Goal: Task Accomplishment & Management: Manage account settings

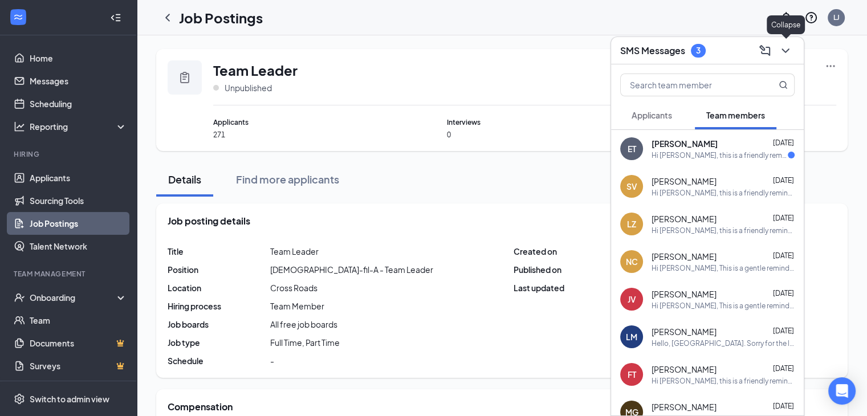
click at [791, 55] on icon "ChevronDown" at bounding box center [786, 51] width 14 height 14
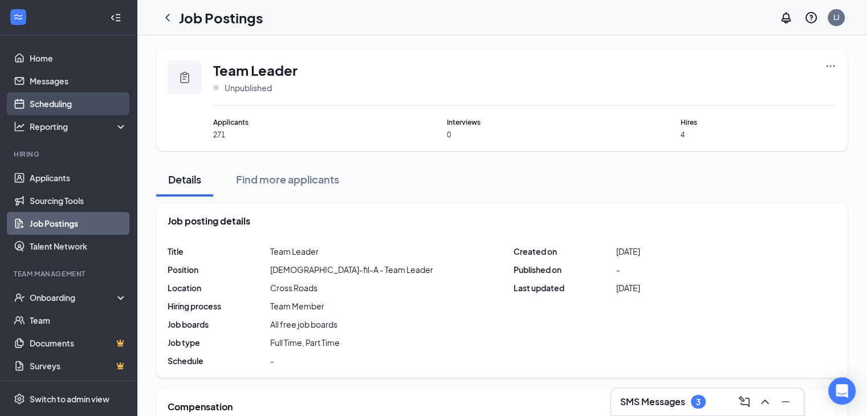
click at [55, 111] on link "Scheduling" at bounding box center [78, 103] width 97 height 23
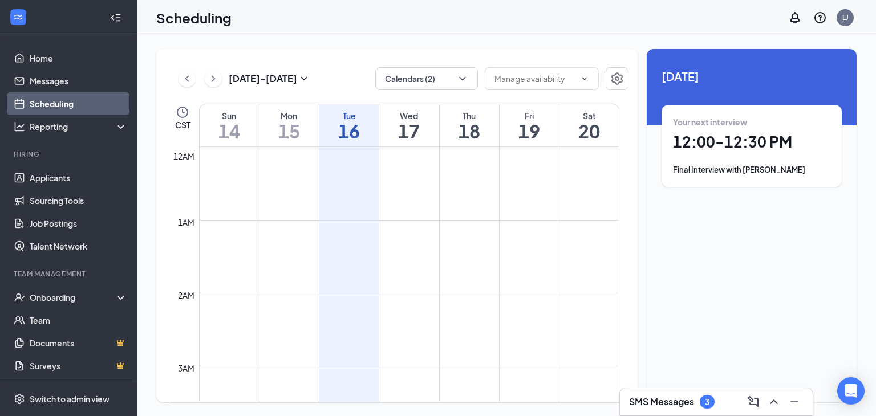
scroll to position [560, 0]
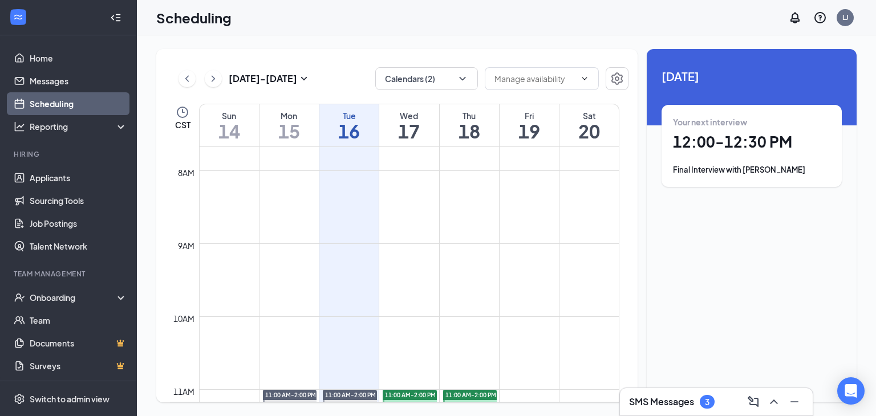
click at [800, 396] on icon "Minimize" at bounding box center [794, 402] width 14 height 14
click at [744, 131] on div "Your next interview 12:00 - 12:30 PM Final Interview with [PERSON_NAME]" at bounding box center [751, 145] width 157 height 59
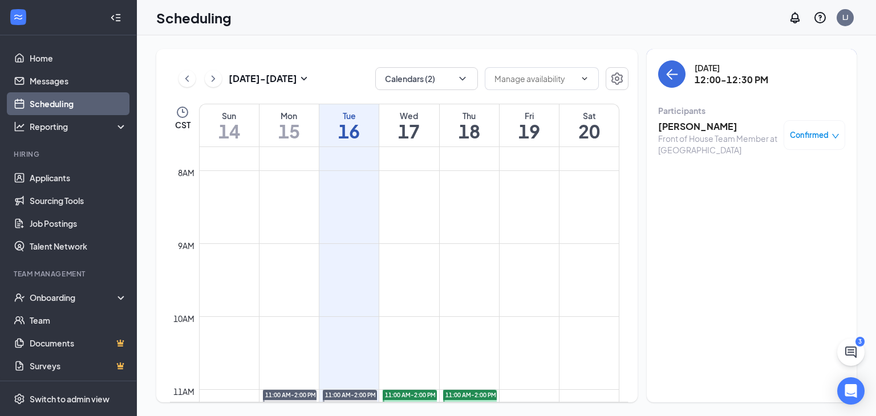
click at [717, 124] on h3 "[PERSON_NAME]" at bounding box center [718, 126] width 120 height 13
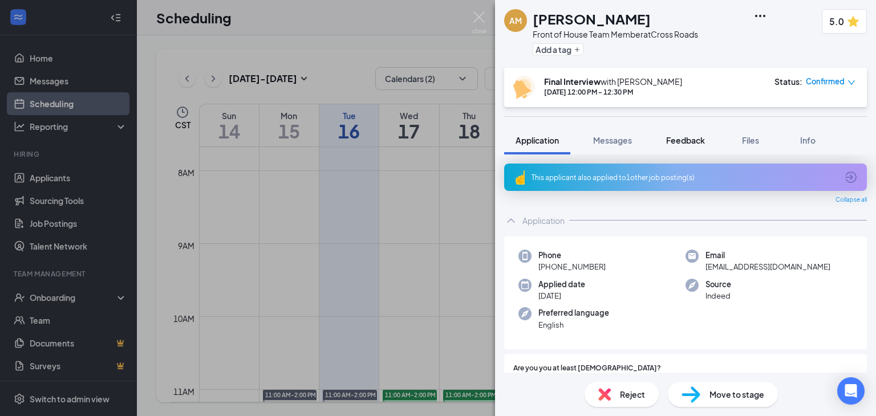
click at [680, 139] on span "Feedback" at bounding box center [685, 140] width 39 height 10
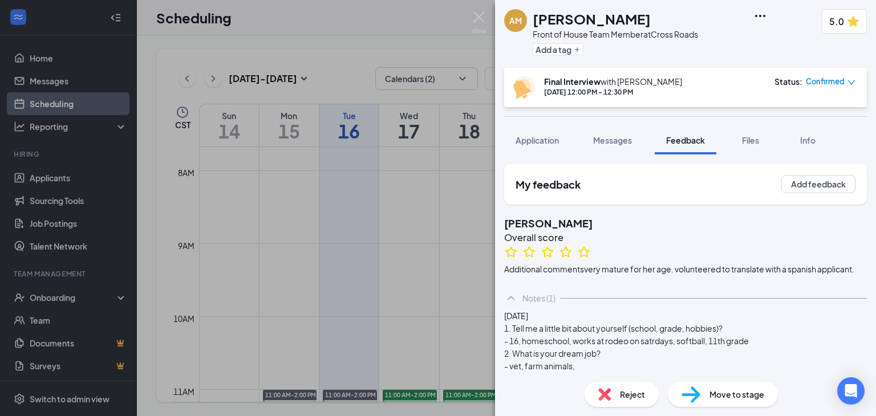
drag, startPoint x: 607, startPoint y: 260, endPoint x: 591, endPoint y: 30, distance: 230.3
click at [591, 30] on div "Front of House Team Member at [GEOGRAPHIC_DATA]" at bounding box center [614, 34] width 165 height 11
click at [687, 392] on img at bounding box center [690, 395] width 19 height 17
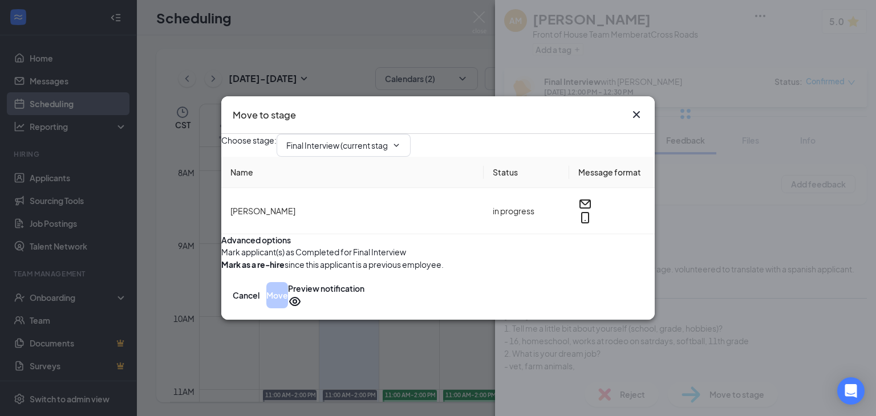
type input "Hiring Complete (final stage)"
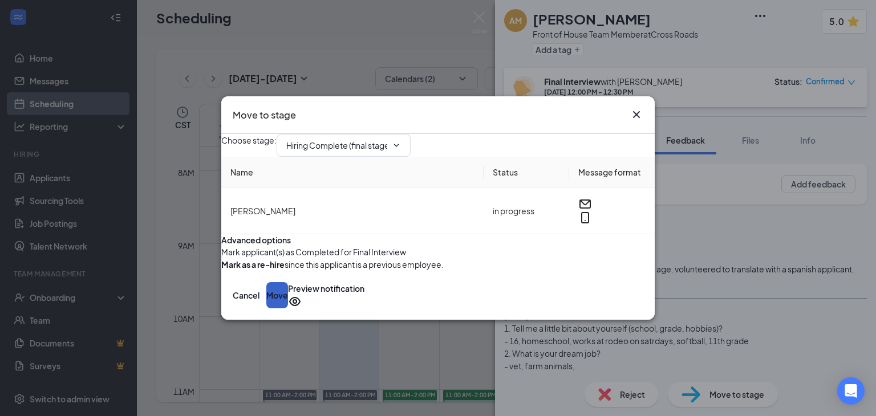
click at [288, 308] on button "Move" at bounding box center [277, 295] width 22 height 26
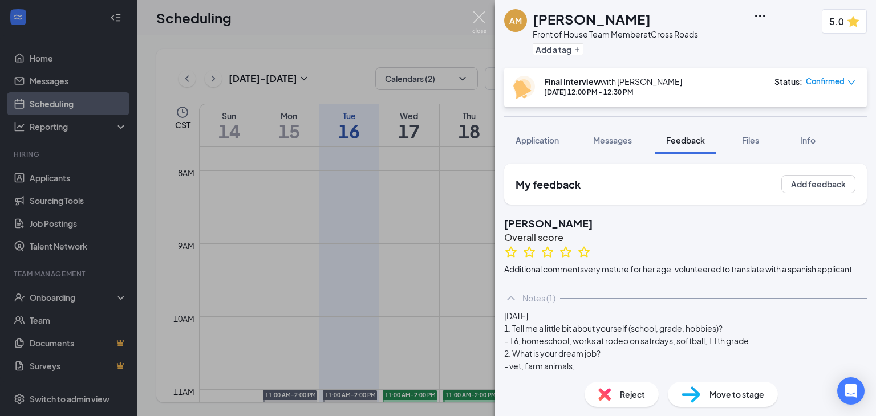
click at [477, 23] on img at bounding box center [479, 22] width 14 height 22
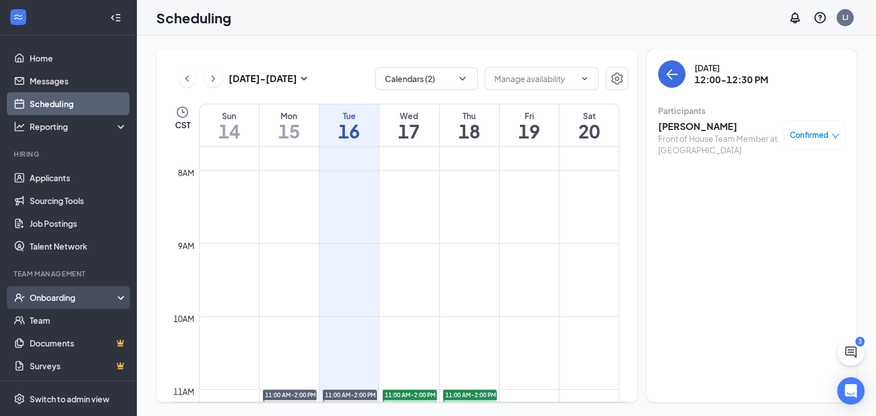
click at [35, 299] on div "Onboarding" at bounding box center [74, 297] width 88 height 11
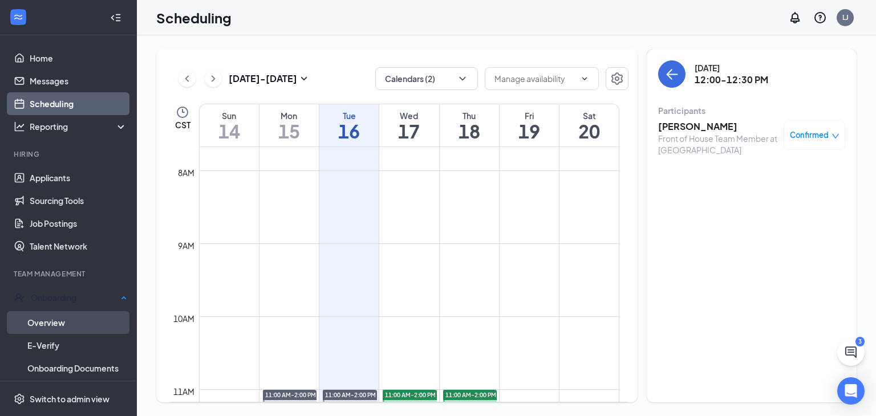
click at [39, 320] on link "Overview" at bounding box center [77, 322] width 100 height 23
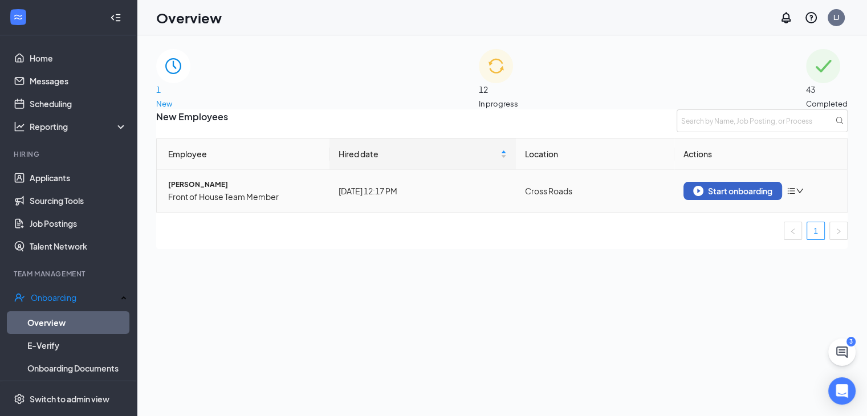
click at [755, 196] on div "Start onboarding" at bounding box center [732, 191] width 79 height 10
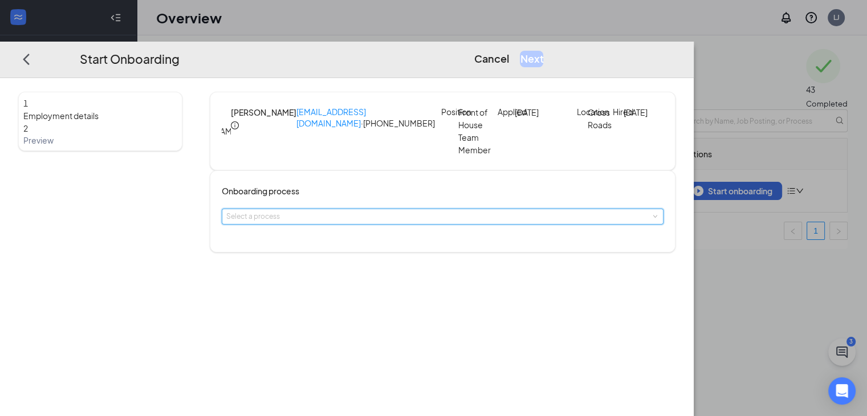
click at [335, 225] on div "Select a process" at bounding box center [443, 217] width 442 height 16
click at [316, 256] on span "Paperwork" at bounding box center [299, 254] width 41 height 10
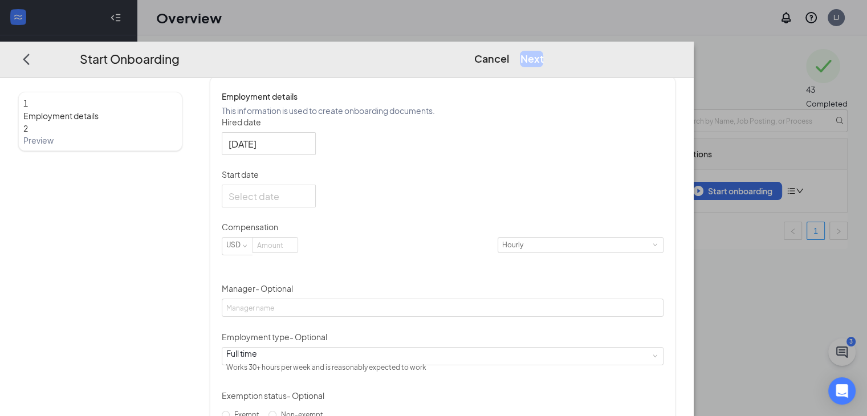
scroll to position [177, 0]
click at [309, 203] on div at bounding box center [269, 196] width 80 height 14
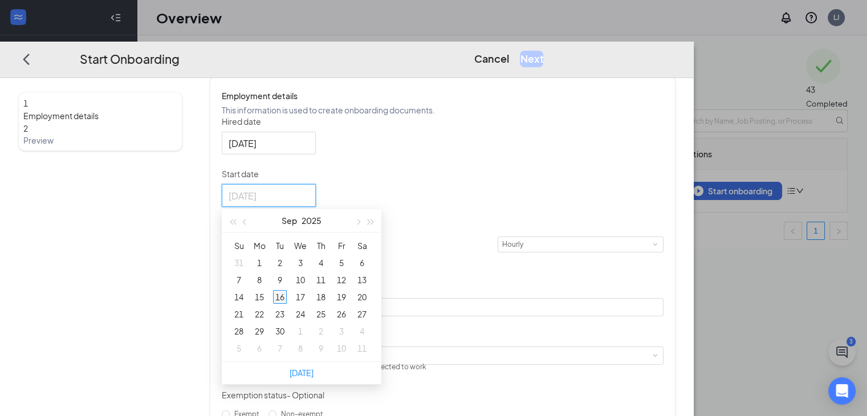
type input "[DATE]"
click at [287, 304] on div "16" at bounding box center [280, 297] width 14 height 14
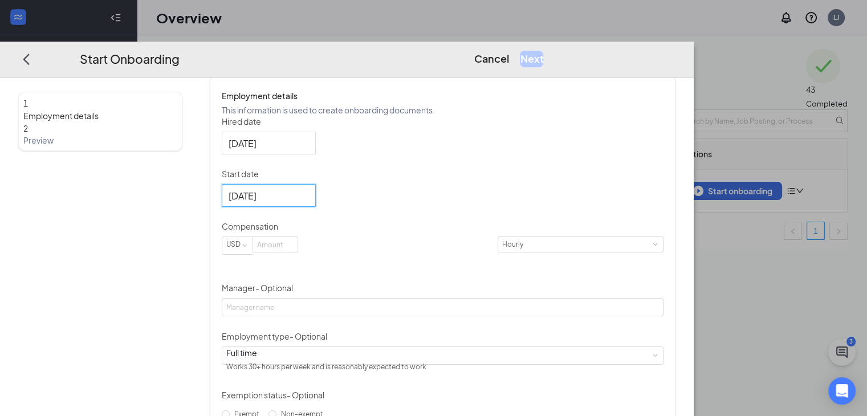
click at [470, 192] on div "Hired date [DATE] Start date [DATE] [DATE] Su Mo Tu We Th Fr Sa 31 1 2 3 4 5 6 …" at bounding box center [443, 294] width 442 height 356
click at [298, 252] on input at bounding box center [275, 244] width 44 height 15
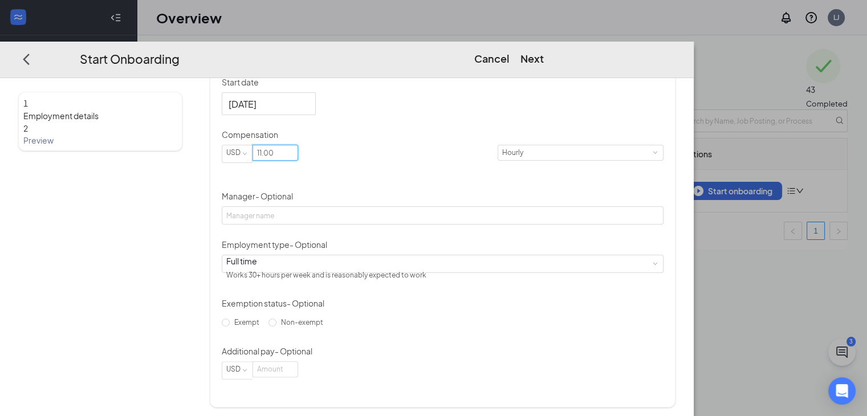
scroll to position [269, 0]
type input "11"
click at [448, 273] on div "Full time Works 30+ hours per week and is reasonably expected to work" at bounding box center [442, 263] width 433 height 17
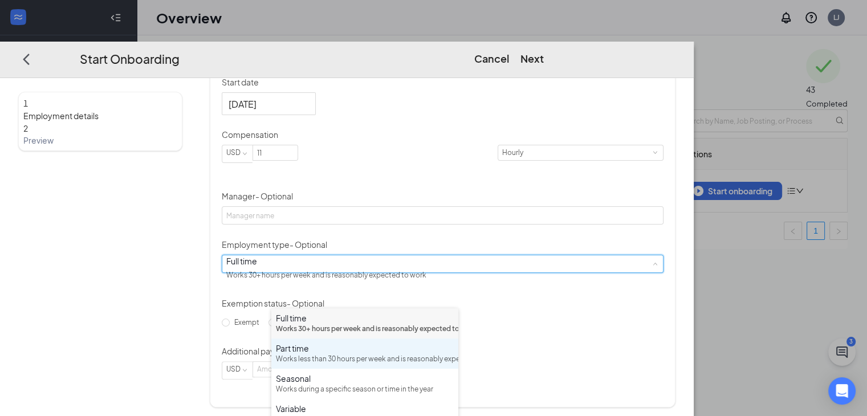
click at [360, 365] on div "Works less than 30 hours per week and is reasonably expected to work" at bounding box center [365, 359] width 178 height 11
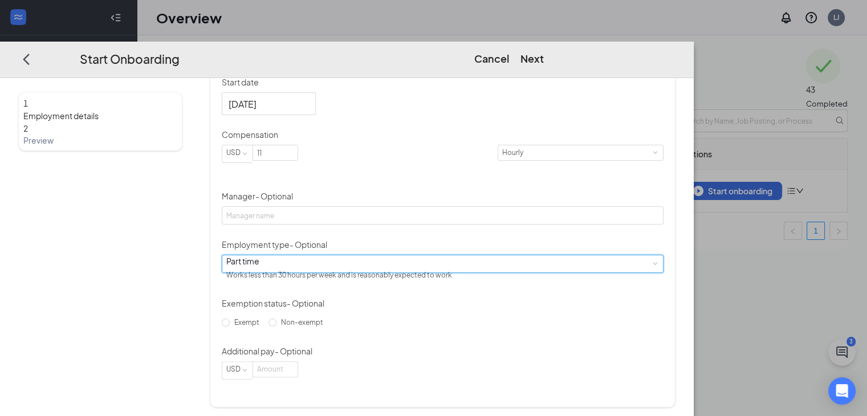
click at [634, 325] on div "Hired date [DATE] Start date [DATE] [DATE] Su Mo Tu We Th Fr Sa 31 1 2 3 4 5 6 …" at bounding box center [443, 202] width 442 height 356
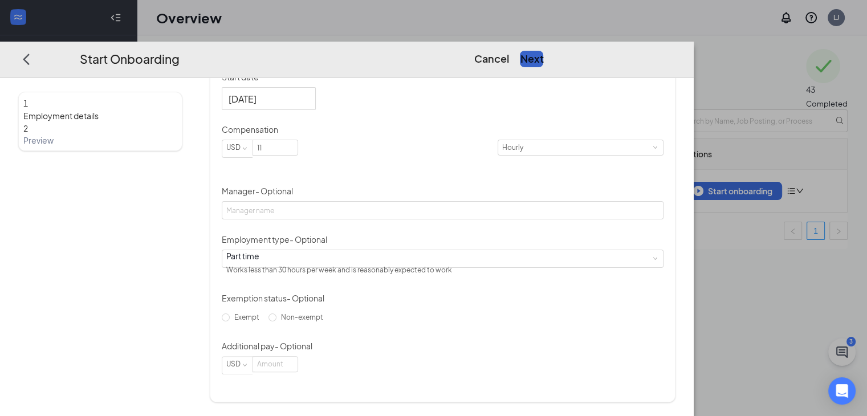
click at [543, 51] on button "Next" at bounding box center [531, 59] width 23 height 16
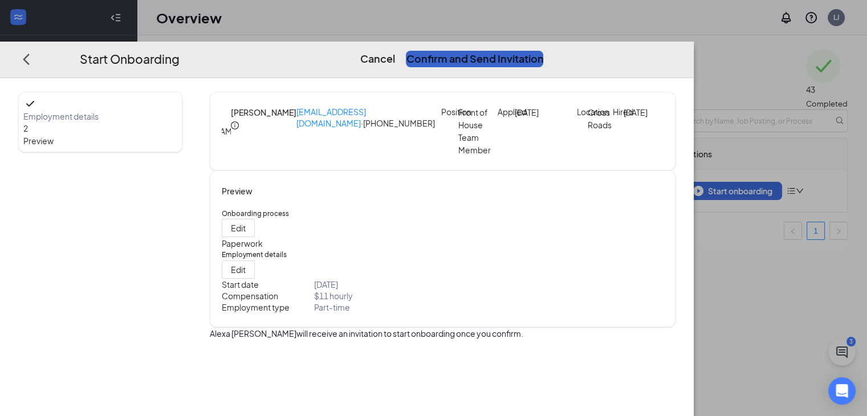
click at [543, 51] on button "Confirm and Send Invitation" at bounding box center [474, 59] width 137 height 16
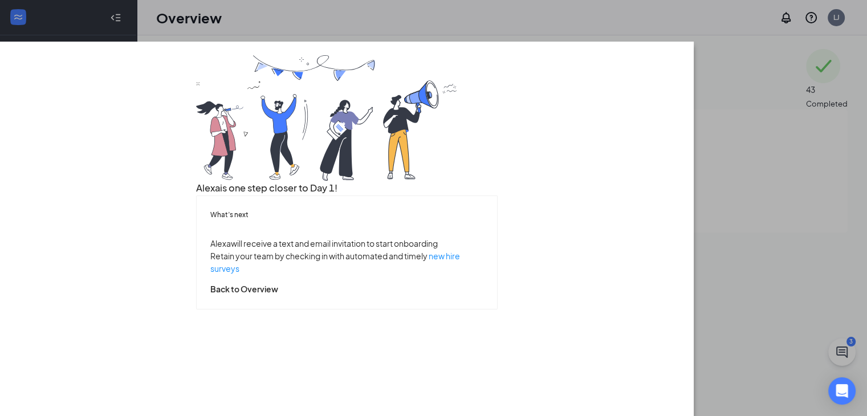
scroll to position [49, 0]
click at [278, 295] on button "Back to Overview" at bounding box center [244, 289] width 68 height 13
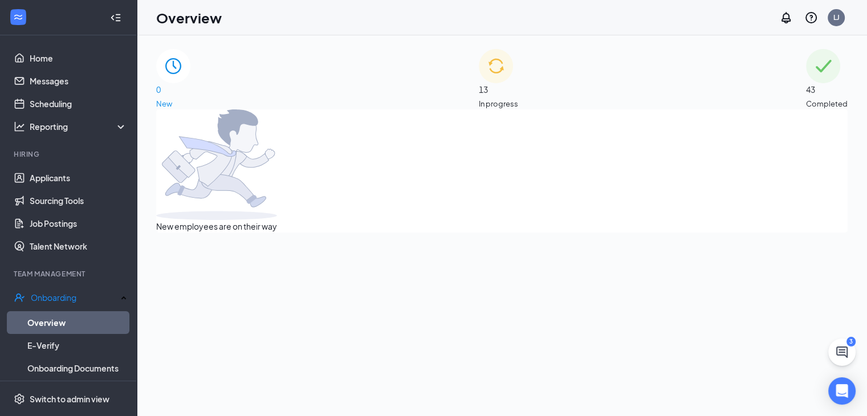
click at [429, 233] on div "New employees are on their way" at bounding box center [502, 170] width 692 height 123
